Goal: Transaction & Acquisition: Purchase product/service

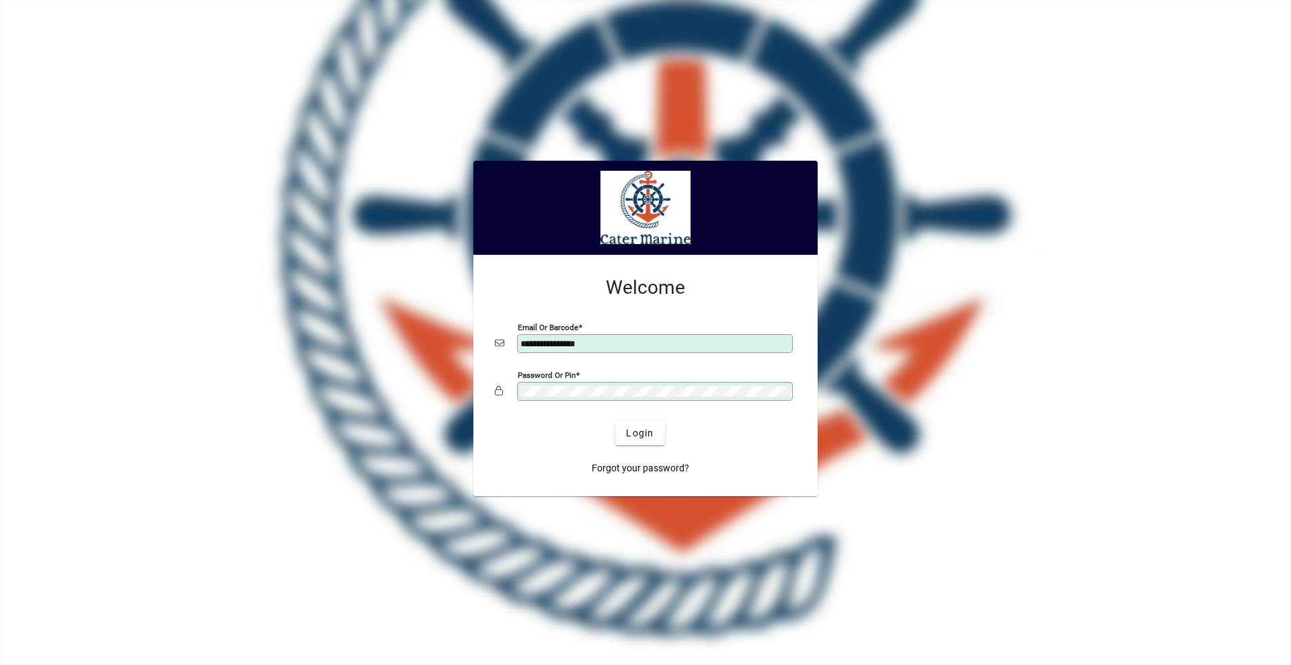
click at [615, 421] on button "Login" at bounding box center [639, 433] width 49 height 24
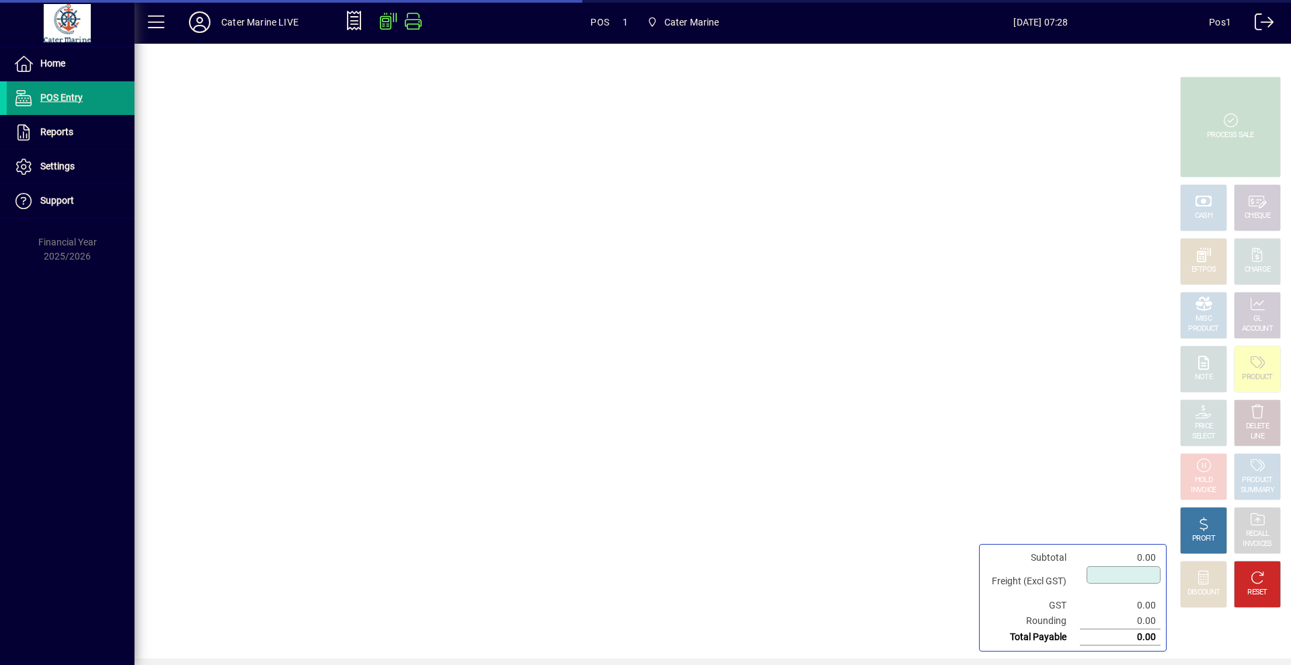
type input "****"
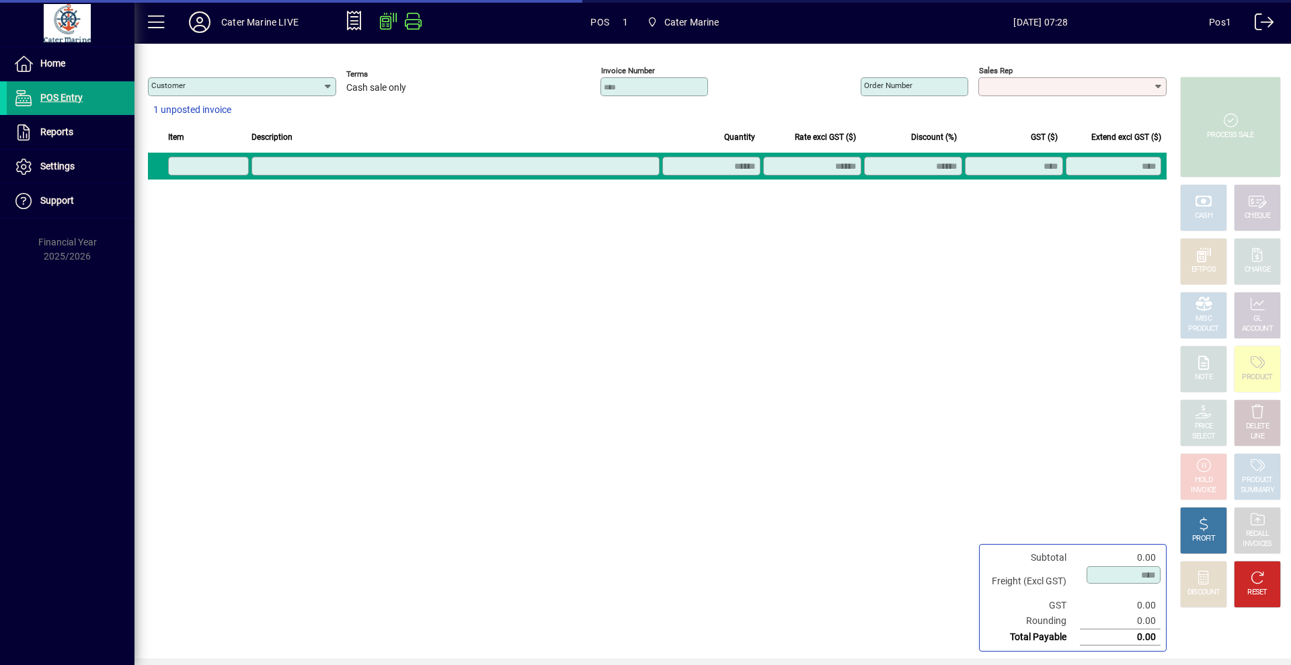
type input "**********"
